Goal: Information Seeking & Learning: Learn about a topic

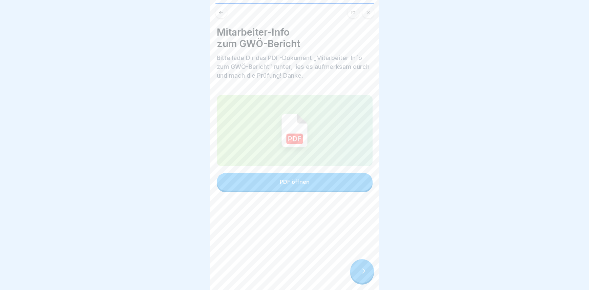
scroll to position [5, 0]
click at [363, 271] on icon at bounding box center [362, 270] width 8 height 8
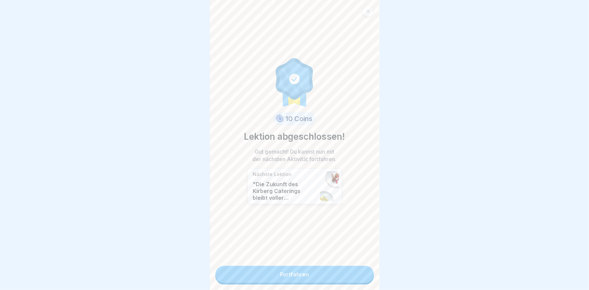
click at [294, 265] on link "Fortfahren" at bounding box center [294, 273] width 158 height 17
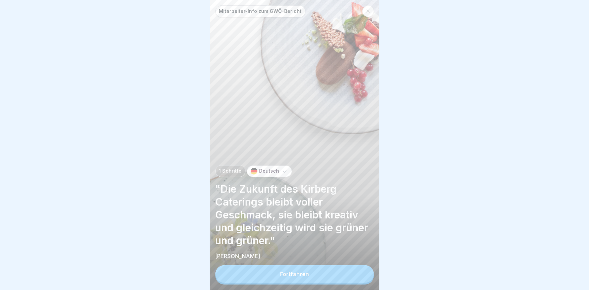
click at [299, 277] on div "Fortfahren" at bounding box center [294, 274] width 29 height 6
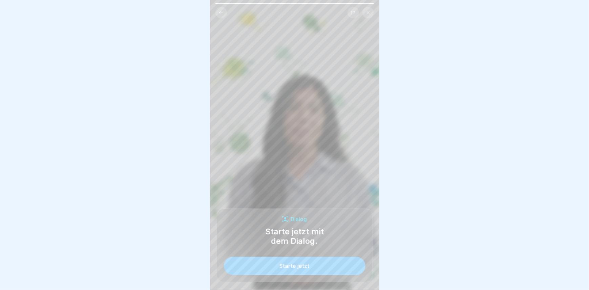
click at [300, 266] on button "Starte jetzt" at bounding box center [295, 265] width 142 height 18
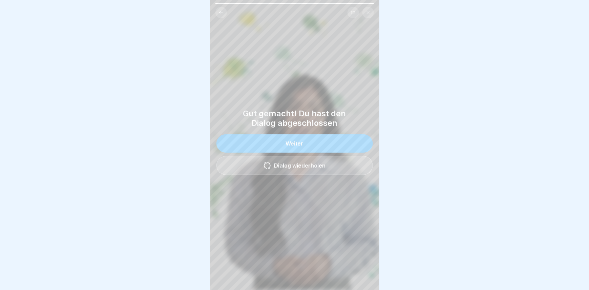
click at [301, 147] on button "Weiter" at bounding box center [294, 143] width 156 height 18
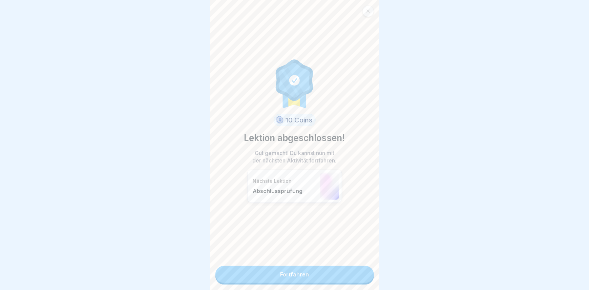
click at [296, 274] on link "Fortfahren" at bounding box center [294, 273] width 158 height 17
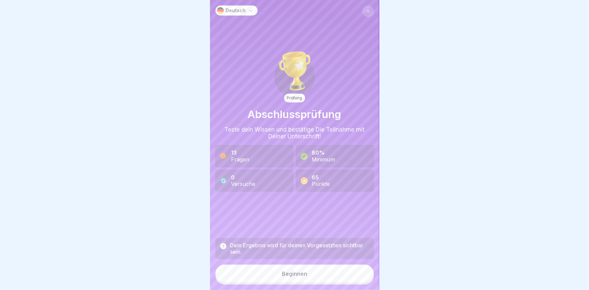
click at [288, 276] on div "Beginnen" at bounding box center [294, 273] width 25 height 6
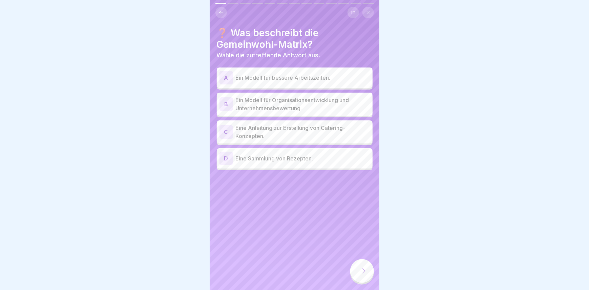
click at [275, 104] on p "Ein Modell für Organisationsentwicklung und Unternehmensbewertung." at bounding box center [303, 104] width 134 height 16
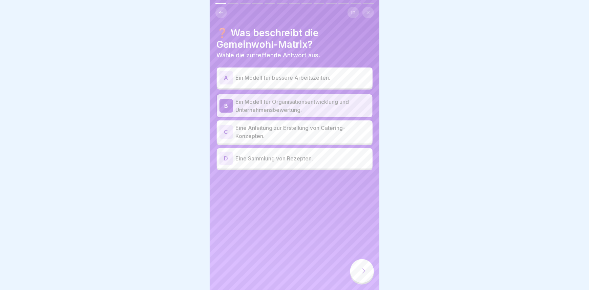
click at [370, 277] on div at bounding box center [362, 271] width 24 height 24
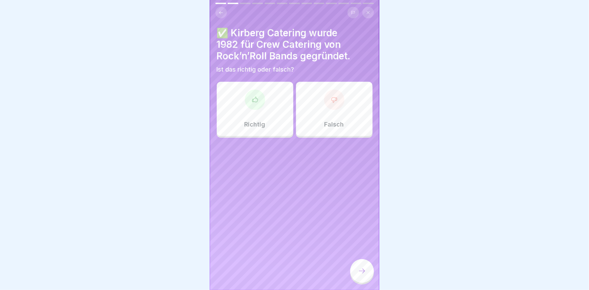
click at [259, 101] on div at bounding box center [255, 99] width 20 height 20
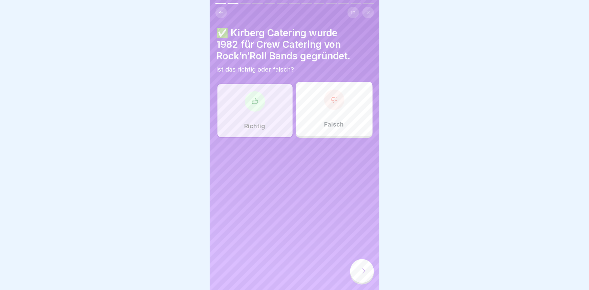
click at [254, 95] on div at bounding box center [255, 101] width 20 height 20
click at [254, 102] on icon at bounding box center [255, 101] width 7 height 7
click at [359, 275] on icon at bounding box center [362, 270] width 8 height 8
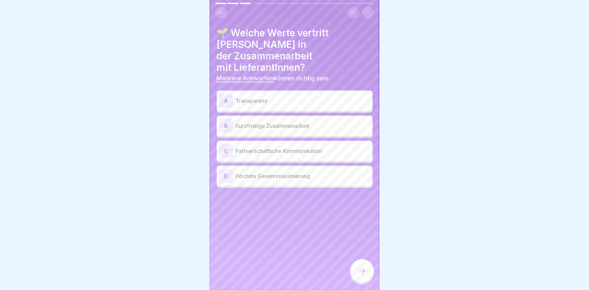
click at [227, 94] on div "A" at bounding box center [226, 101] width 14 height 14
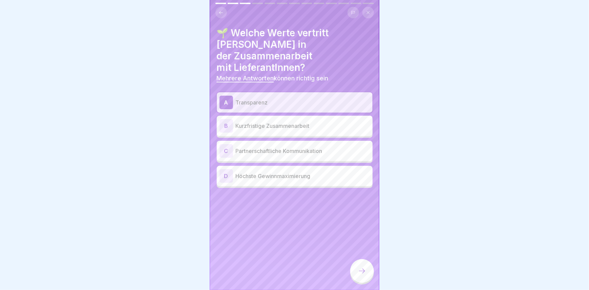
click at [227, 144] on div "C" at bounding box center [226, 151] width 14 height 14
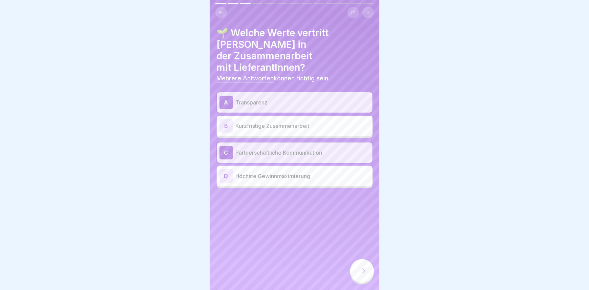
click at [362, 275] on icon at bounding box center [362, 270] width 8 height 8
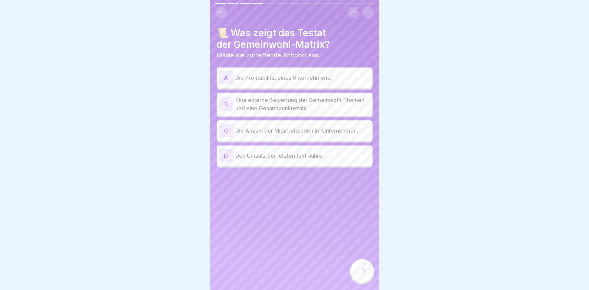
click at [227, 102] on div "B" at bounding box center [226, 104] width 14 height 14
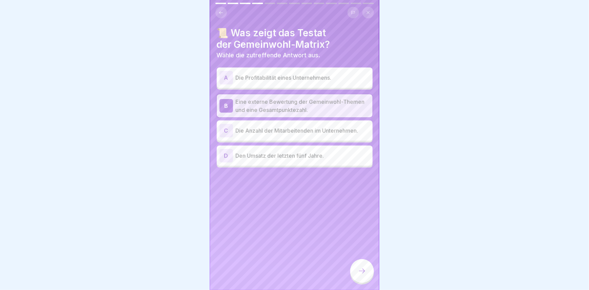
click at [360, 275] on icon at bounding box center [362, 270] width 8 height 8
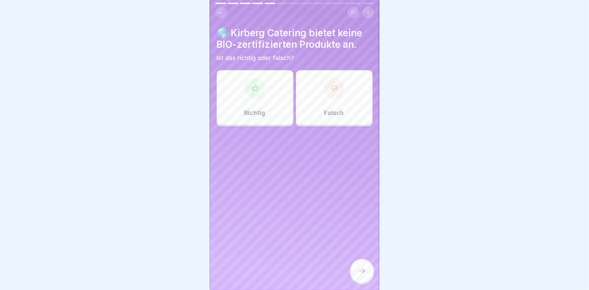
click at [331, 85] on icon at bounding box center [334, 88] width 7 height 7
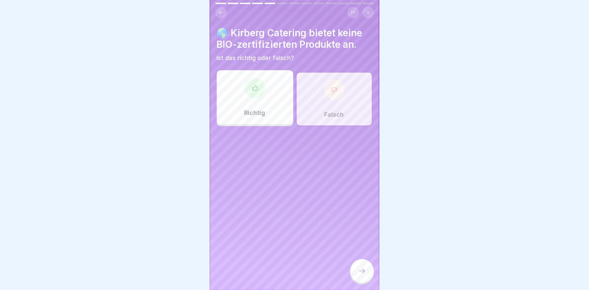
click at [365, 275] on icon at bounding box center [362, 270] width 8 height 8
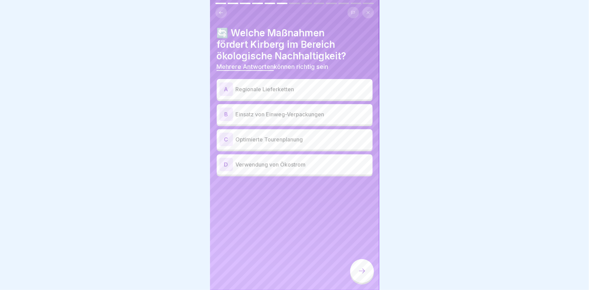
click at [230, 89] on div "A" at bounding box center [226, 89] width 14 height 14
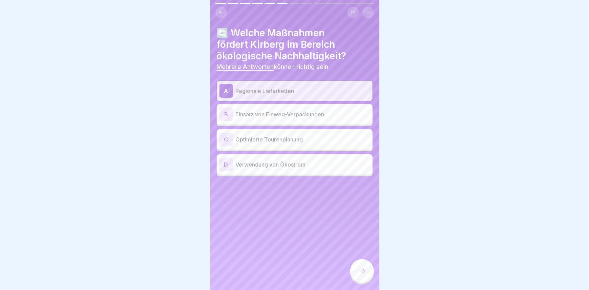
click at [227, 164] on div "D" at bounding box center [226, 164] width 14 height 14
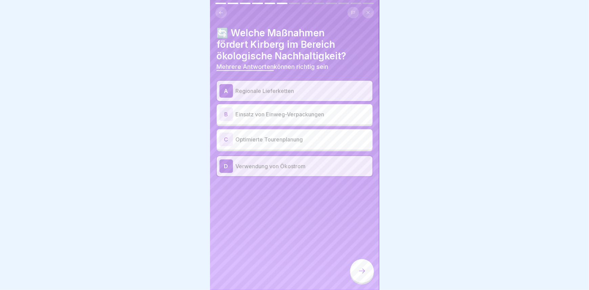
click at [224, 137] on div "C" at bounding box center [226, 139] width 14 height 14
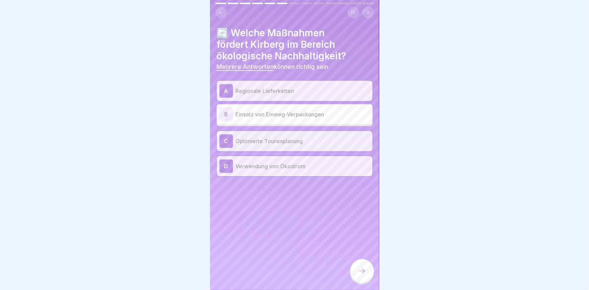
click at [364, 273] on icon at bounding box center [362, 270] width 6 height 5
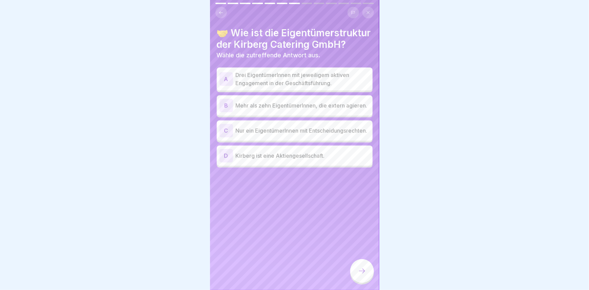
click at [227, 86] on div "A" at bounding box center [226, 79] width 14 height 14
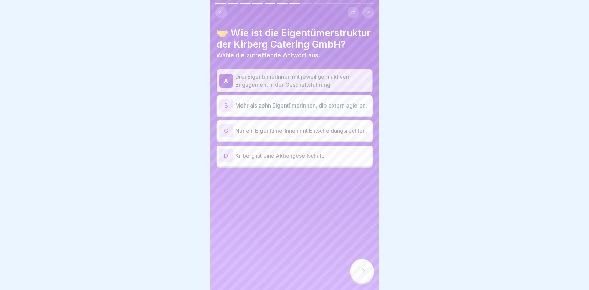
click at [363, 275] on icon at bounding box center [362, 270] width 8 height 8
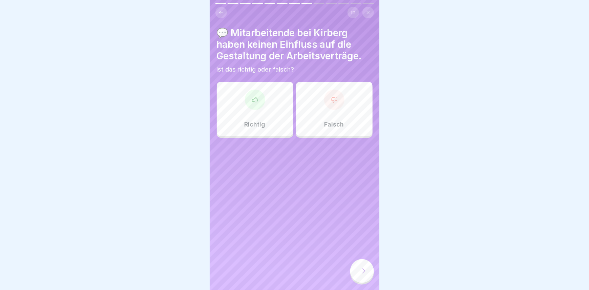
click at [331, 99] on icon at bounding box center [334, 99] width 7 height 7
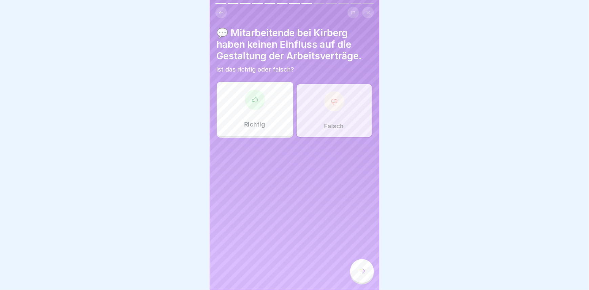
click at [331, 99] on icon at bounding box center [333, 101] width 5 height 5
click at [363, 275] on icon at bounding box center [362, 270] width 8 height 8
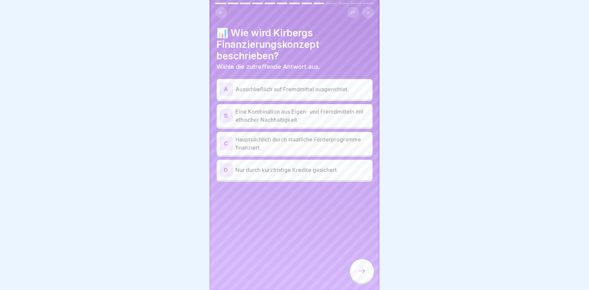
click at [224, 113] on div "B" at bounding box center [226, 116] width 14 height 14
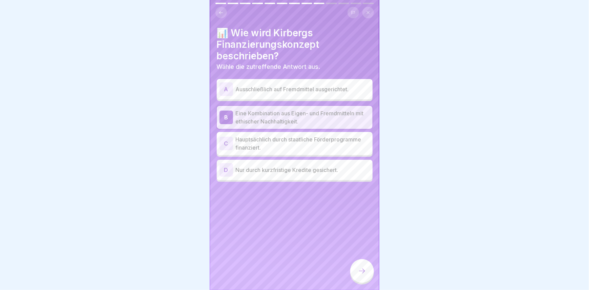
click at [358, 276] on div at bounding box center [362, 271] width 24 height 24
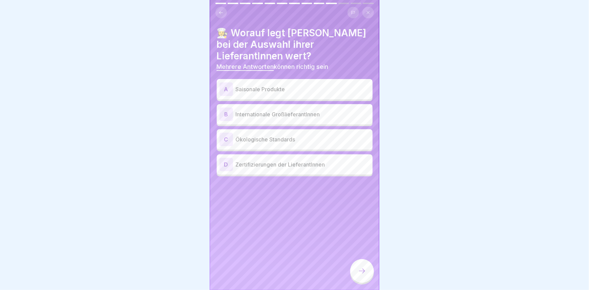
click at [227, 87] on div "A" at bounding box center [226, 89] width 14 height 14
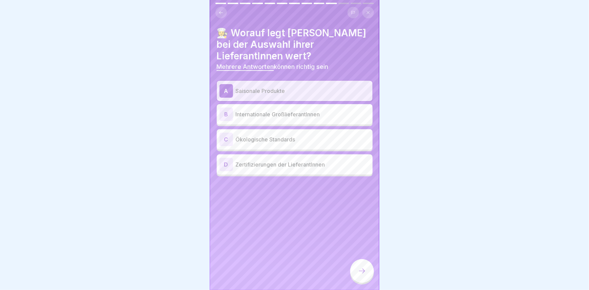
click at [227, 140] on div "C" at bounding box center [226, 139] width 14 height 14
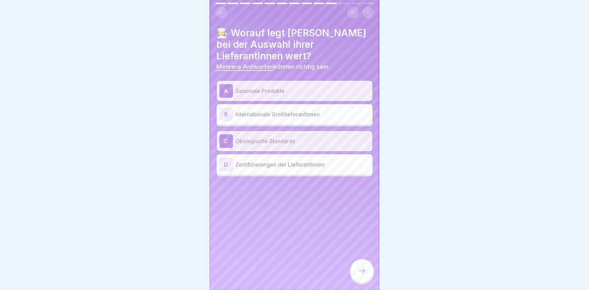
click at [228, 163] on div "D" at bounding box center [226, 164] width 14 height 14
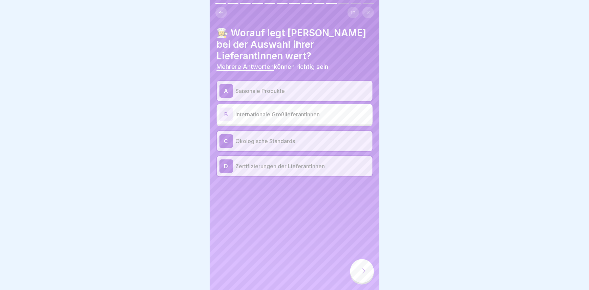
click at [360, 272] on icon at bounding box center [362, 270] width 8 height 8
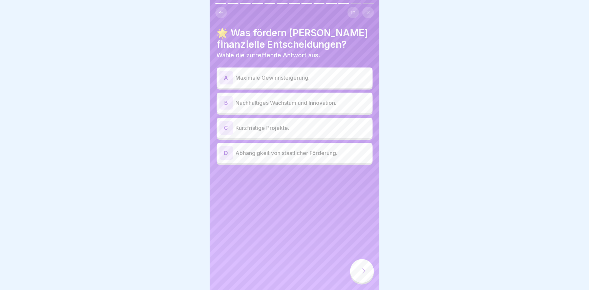
click at [224, 101] on div "B" at bounding box center [226, 103] width 14 height 14
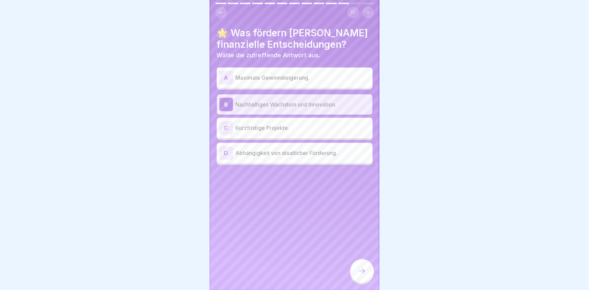
click at [363, 273] on icon at bounding box center [362, 270] width 6 height 5
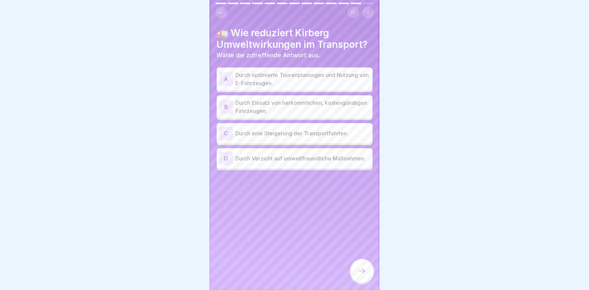
click at [224, 76] on div "A" at bounding box center [226, 79] width 14 height 14
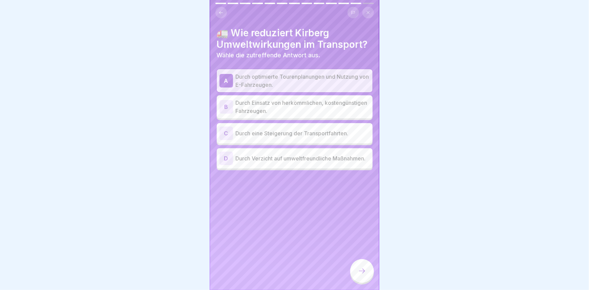
click at [362, 274] on icon at bounding box center [362, 270] width 8 height 8
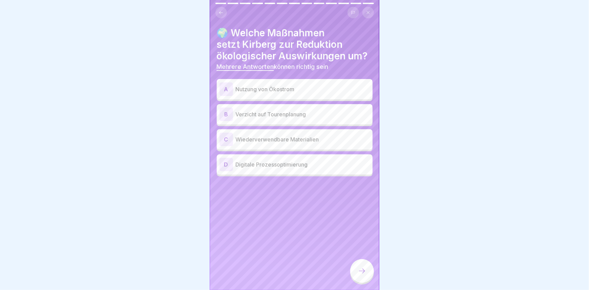
click at [226, 88] on div "A" at bounding box center [226, 89] width 14 height 14
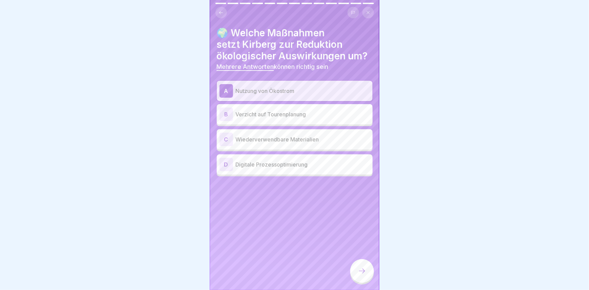
click at [224, 138] on div "C" at bounding box center [226, 139] width 14 height 14
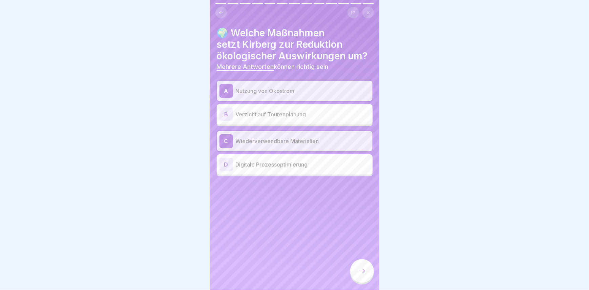
click at [225, 162] on div "D" at bounding box center [226, 164] width 14 height 14
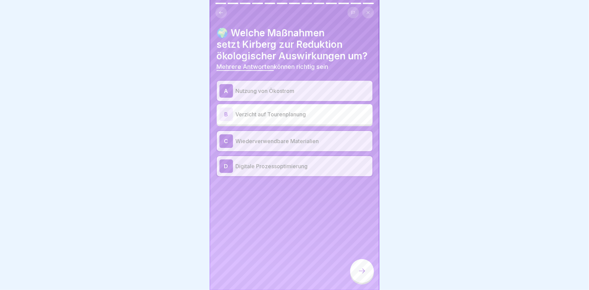
scroll to position [5, 0]
click at [363, 271] on icon at bounding box center [362, 270] width 8 height 8
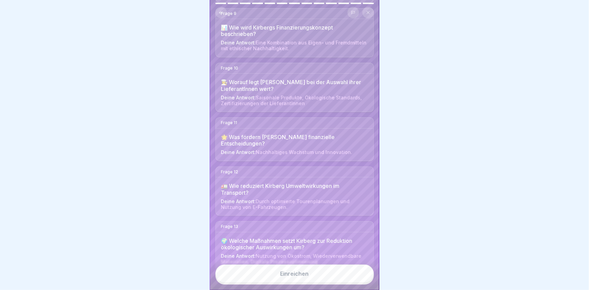
scroll to position [472, 0]
click at [297, 273] on div "Einreichen" at bounding box center [294, 273] width 28 height 6
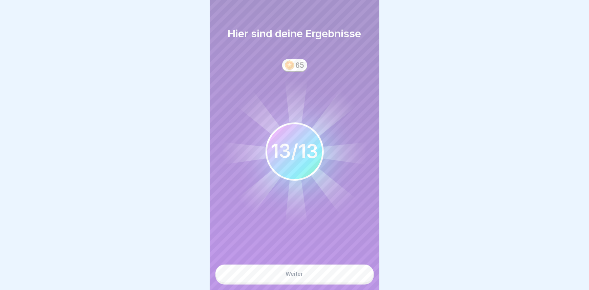
click at [297, 273] on div "Weiter" at bounding box center [295, 273] width 18 height 6
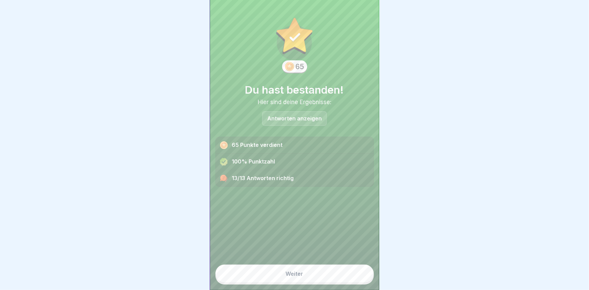
click at [298, 270] on button "Weiter" at bounding box center [294, 273] width 158 height 18
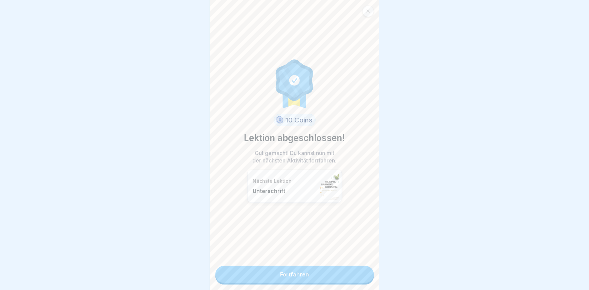
click at [292, 265] on link "Fortfahren" at bounding box center [294, 273] width 158 height 17
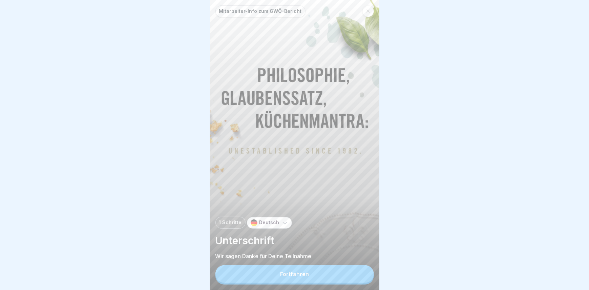
click at [293, 276] on button "Fortfahren" at bounding box center [294, 274] width 158 height 18
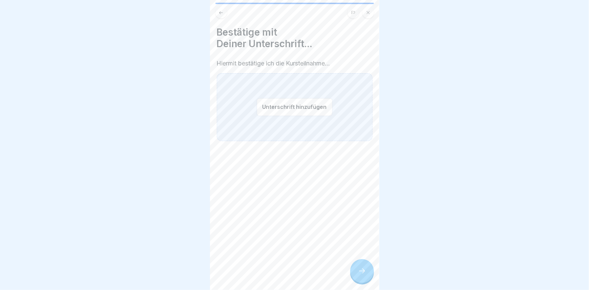
click at [278, 103] on button "Unterschrift hinzufügen" at bounding box center [295, 107] width 76 height 18
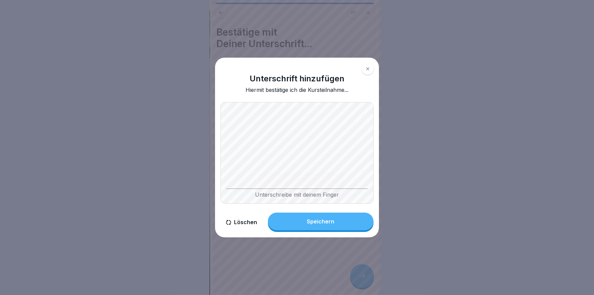
click at [324, 221] on div "Speichern" at bounding box center [320, 221] width 27 height 6
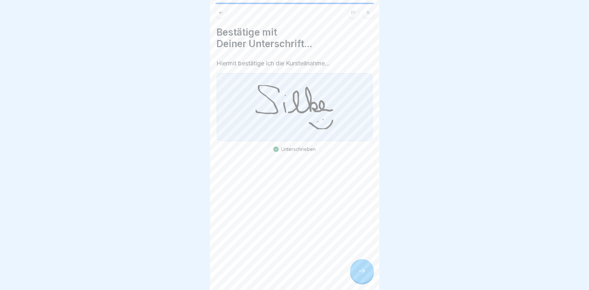
click at [364, 273] on icon at bounding box center [362, 270] width 6 height 5
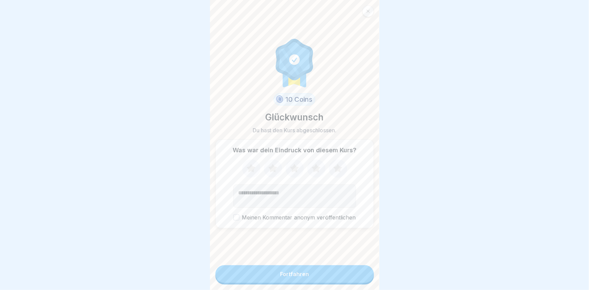
click at [251, 171] on icon at bounding box center [251, 168] width 9 height 8
click at [271, 174] on icon at bounding box center [273, 168] width 18 height 18
click at [293, 171] on icon at bounding box center [294, 168] width 9 height 8
click at [312, 172] on icon at bounding box center [316, 168] width 18 height 18
click at [338, 171] on icon at bounding box center [337, 168] width 9 height 8
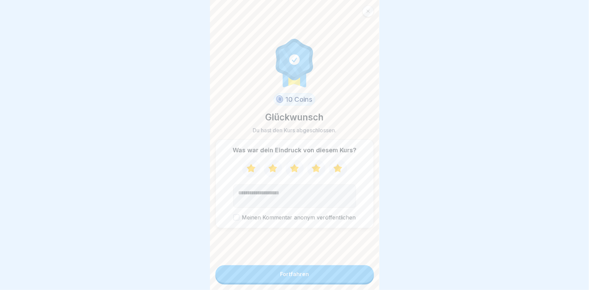
click at [297, 277] on div "Fortfahren" at bounding box center [294, 274] width 29 height 6
